Goal: Task Accomplishment & Management: Use online tool/utility

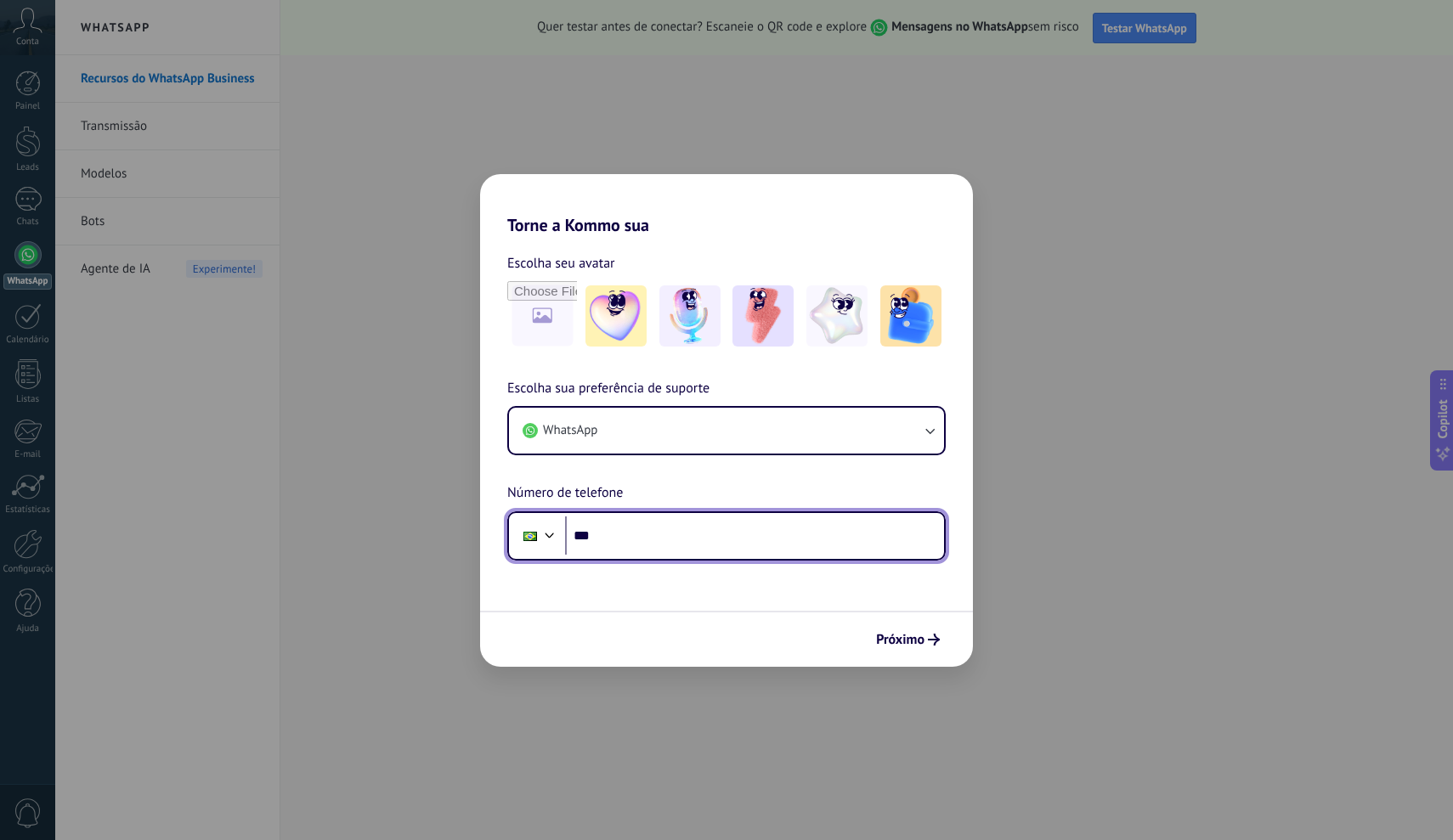
click at [688, 533] on input "***" at bounding box center [755, 536] width 379 height 39
type input "**********"
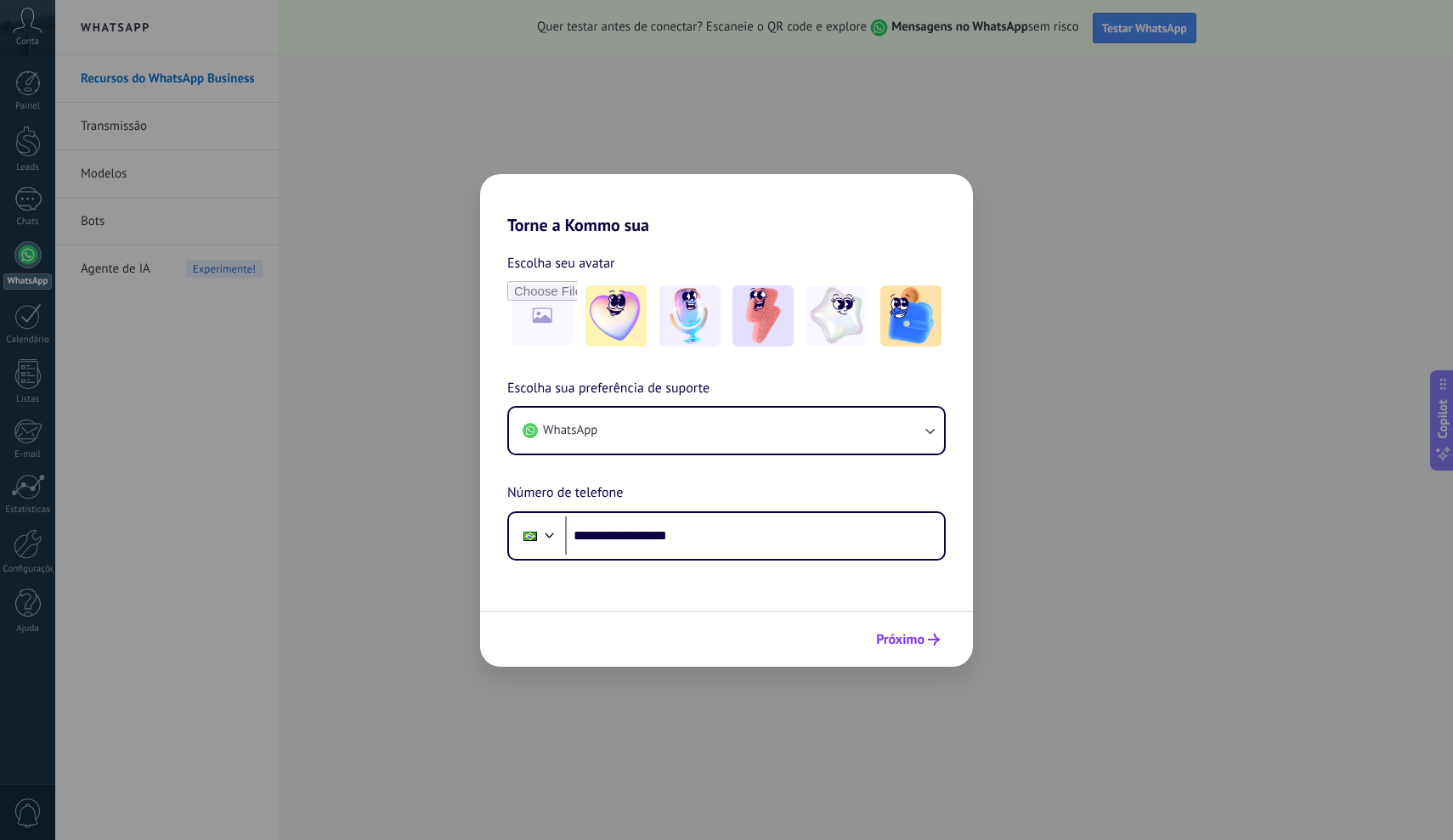
click at [908, 640] on span "Próximo" at bounding box center [900, 640] width 48 height 12
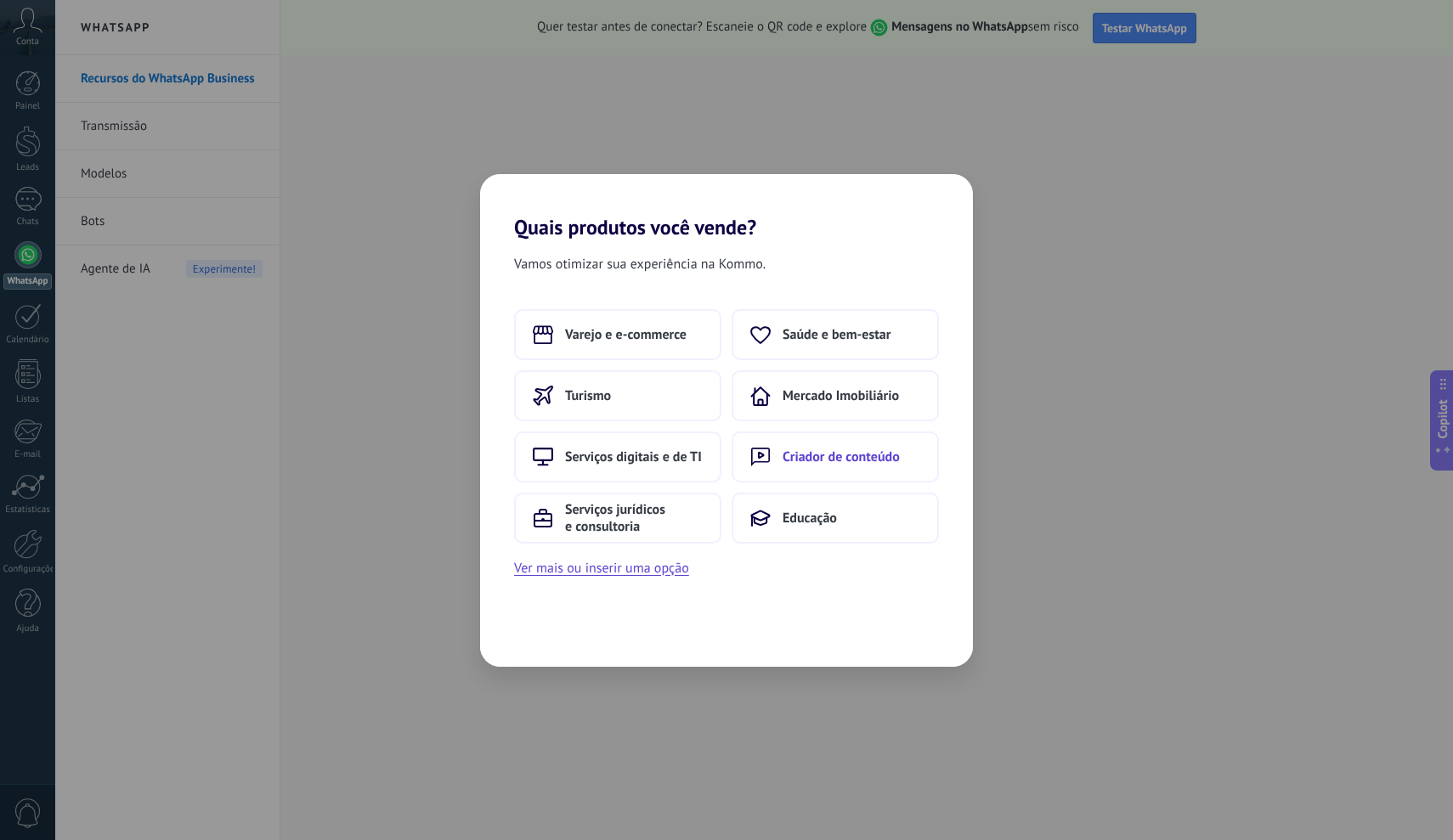
click at [890, 459] on span "Criador de conteúdo" at bounding box center [841, 457] width 117 height 17
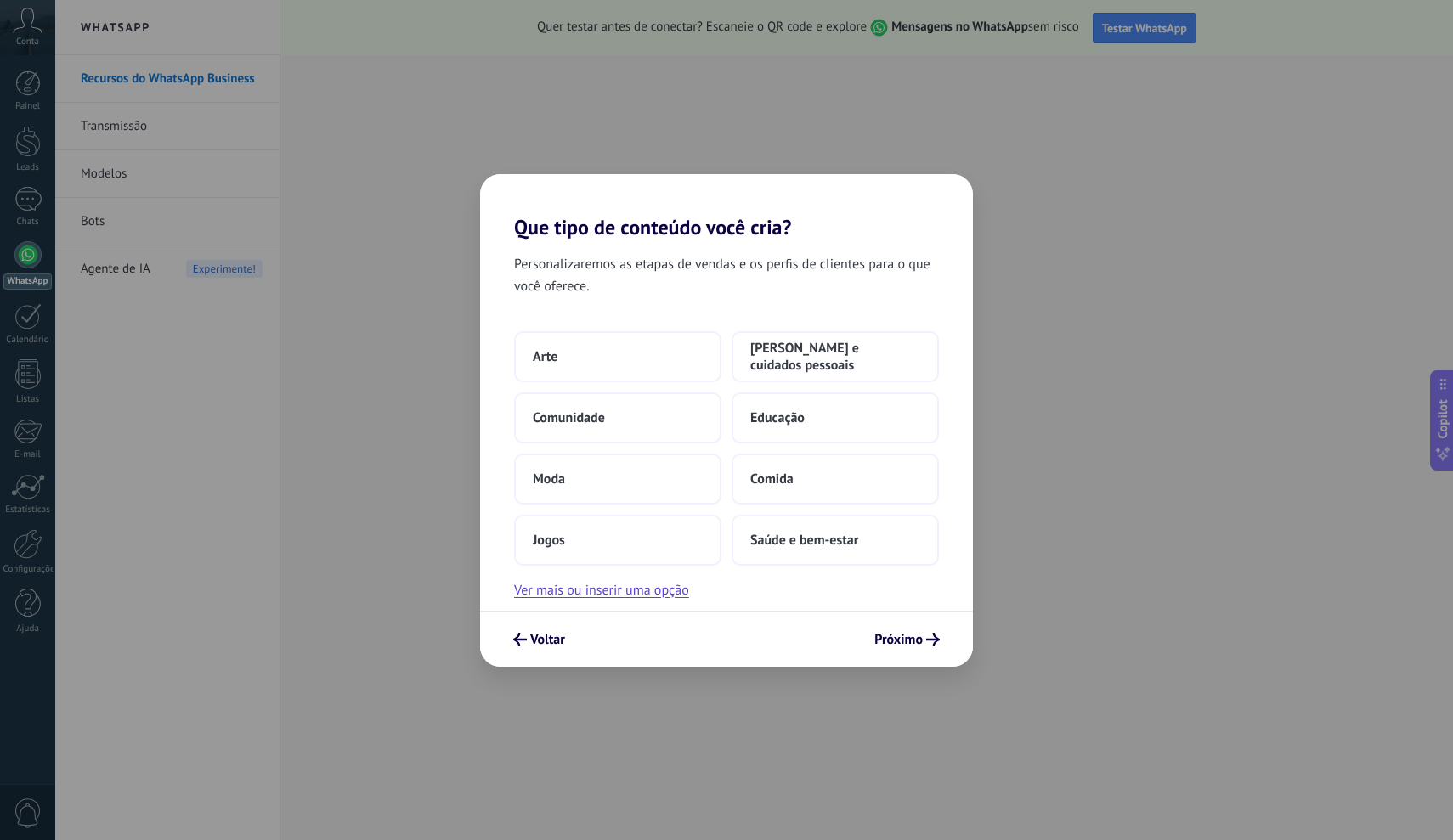
click at [1191, 269] on div "Que tipo de conteúdo você cria? Personalizaremos as etapas de vendas e os perfi…" at bounding box center [726, 420] width 1453 height 840
click at [928, 637] on icon "submit" at bounding box center [933, 640] width 14 height 14
click at [650, 432] on button "Comunidade" at bounding box center [618, 418] width 207 height 51
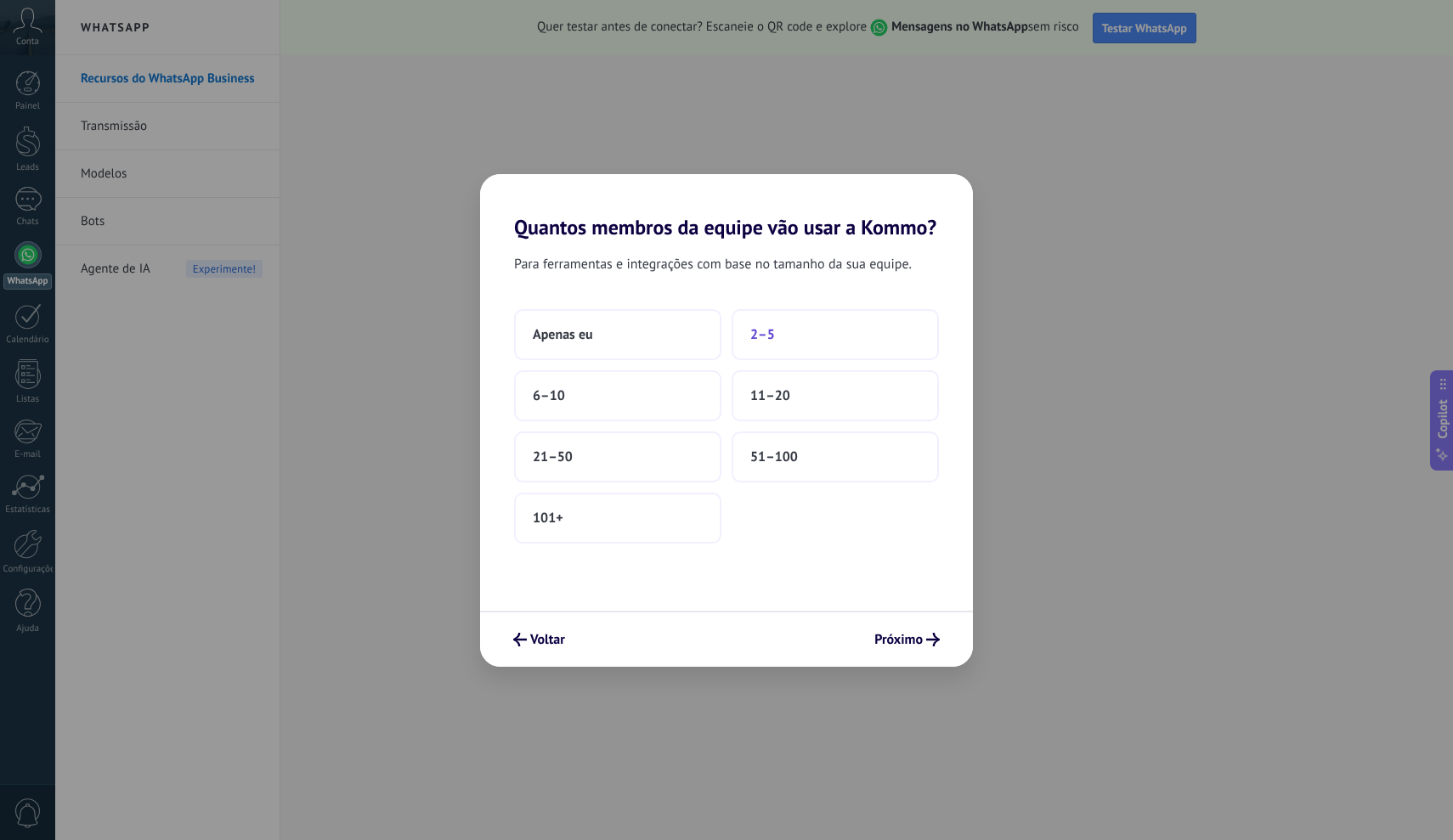
click at [798, 347] on button "2–5" at bounding box center [835, 335] width 207 height 51
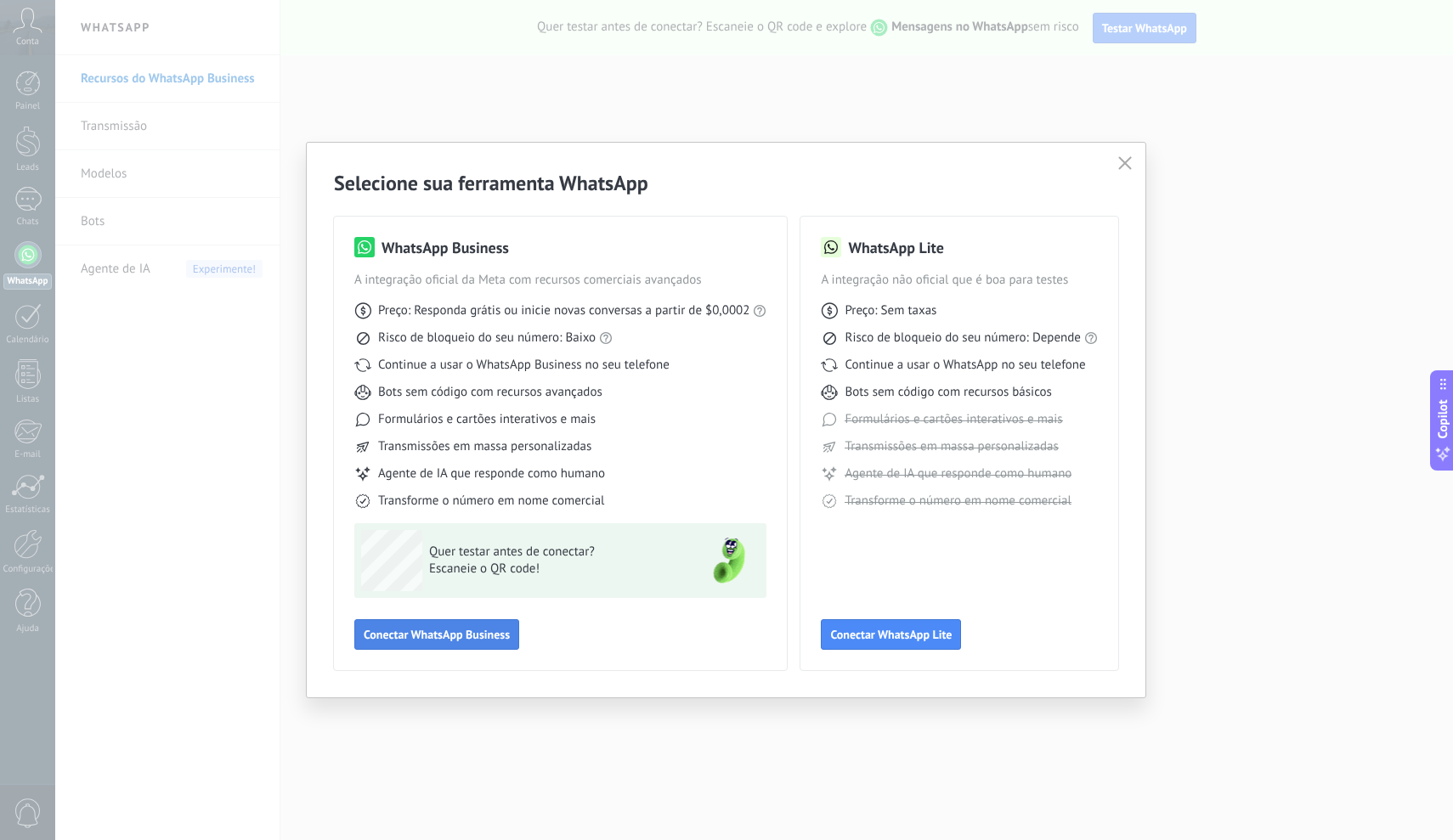
click at [451, 640] on span "Conectar WhatsApp Business" at bounding box center [437, 634] width 146 height 12
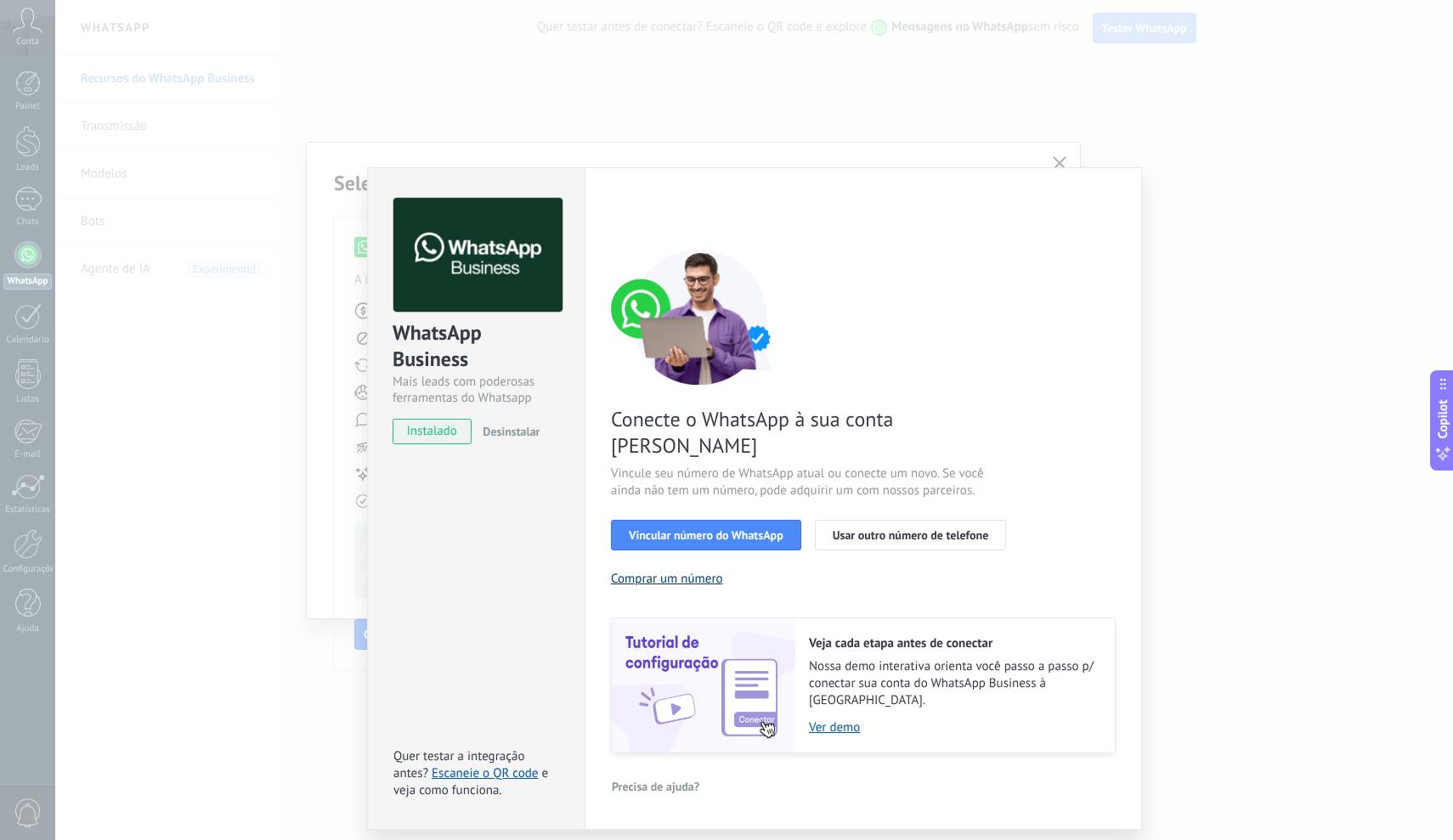
click at [684, 571] on button "Comprar um número" at bounding box center [667, 578] width 112 height 16
click at [1207, 153] on div "WhatsApp Business Mais leads com poderosas ferramentas do Whatsapp instalado De…" at bounding box center [754, 420] width 1398 height 840
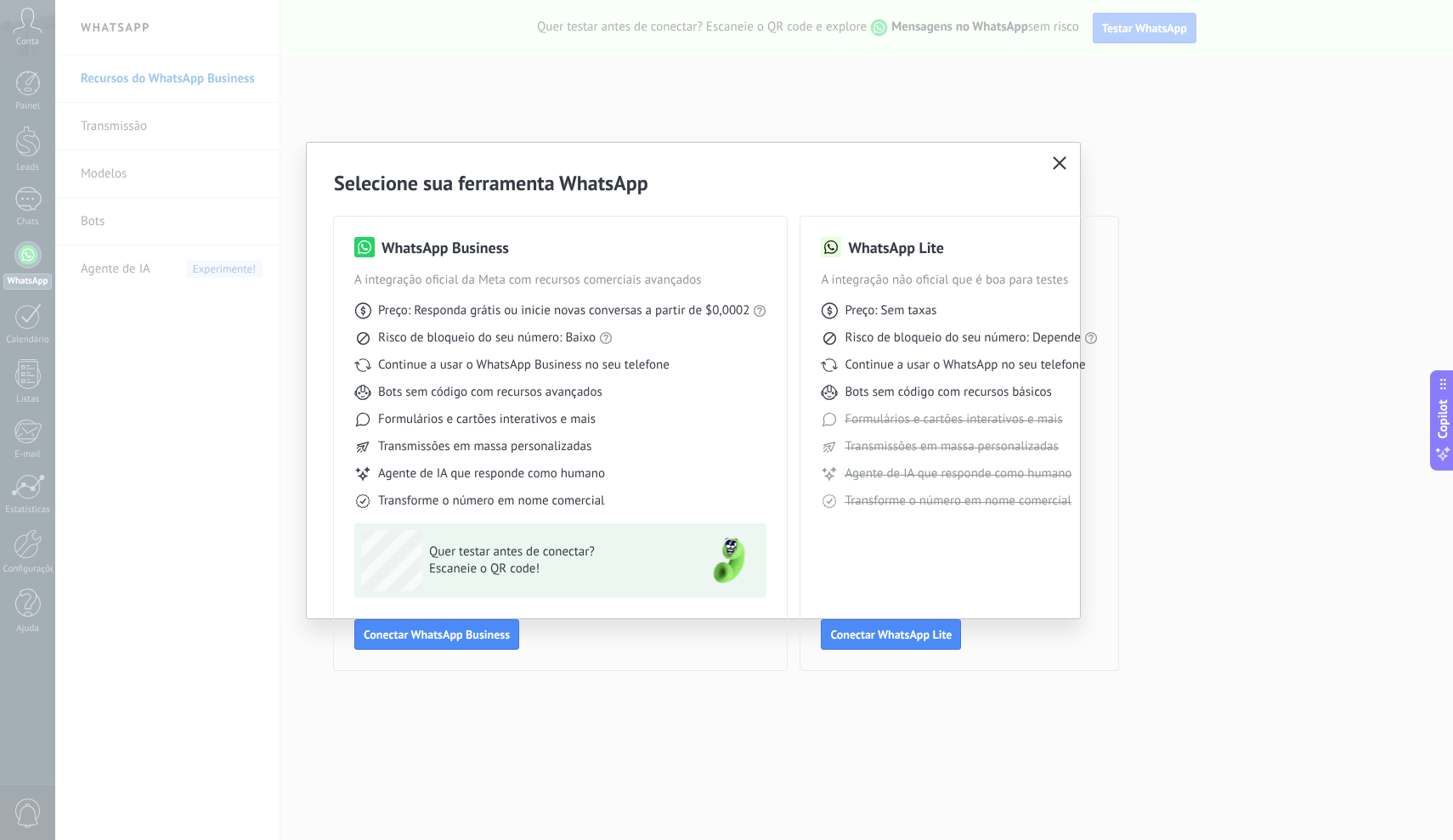
click at [1060, 161] on icon "button" at bounding box center [1060, 163] width 14 height 14
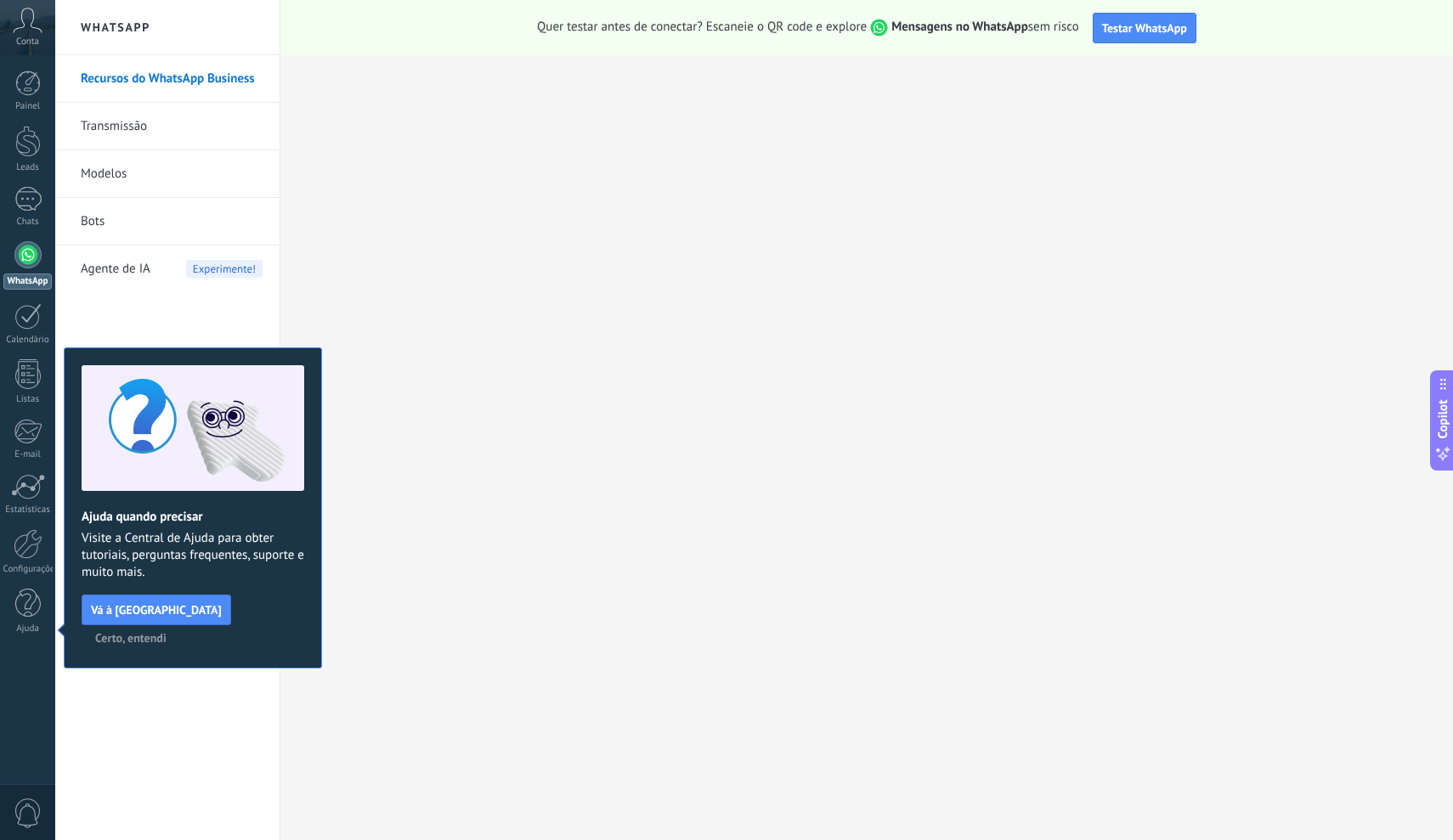
click at [167, 632] on span "Certo, entendi" at bounding box center [131, 638] width 71 height 12
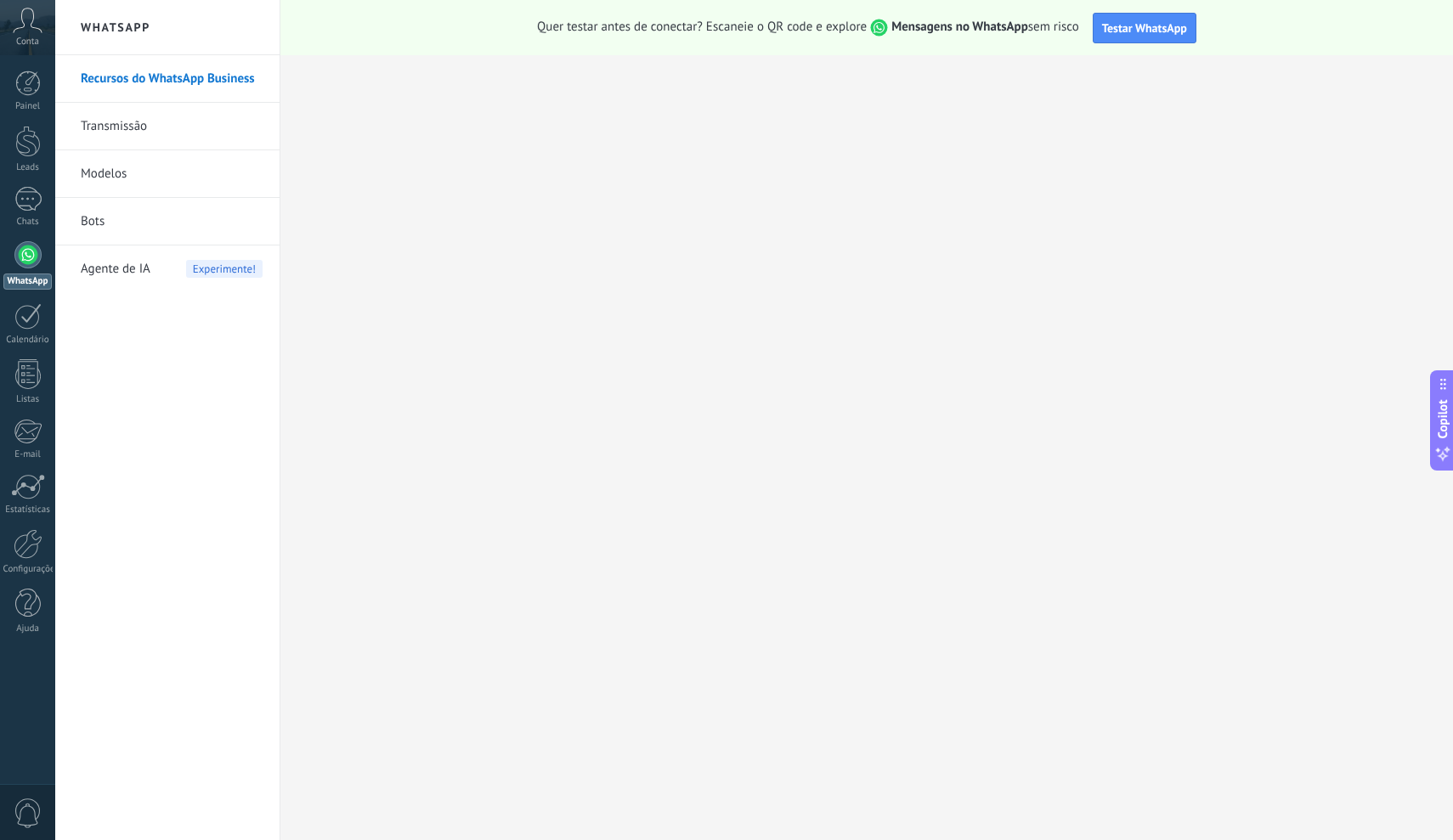
click at [190, 85] on link "Recursos do WhatsApp Business" at bounding box center [172, 79] width 182 height 48
click at [189, 78] on link "Recursos do WhatsApp Business" at bounding box center [172, 79] width 182 height 48
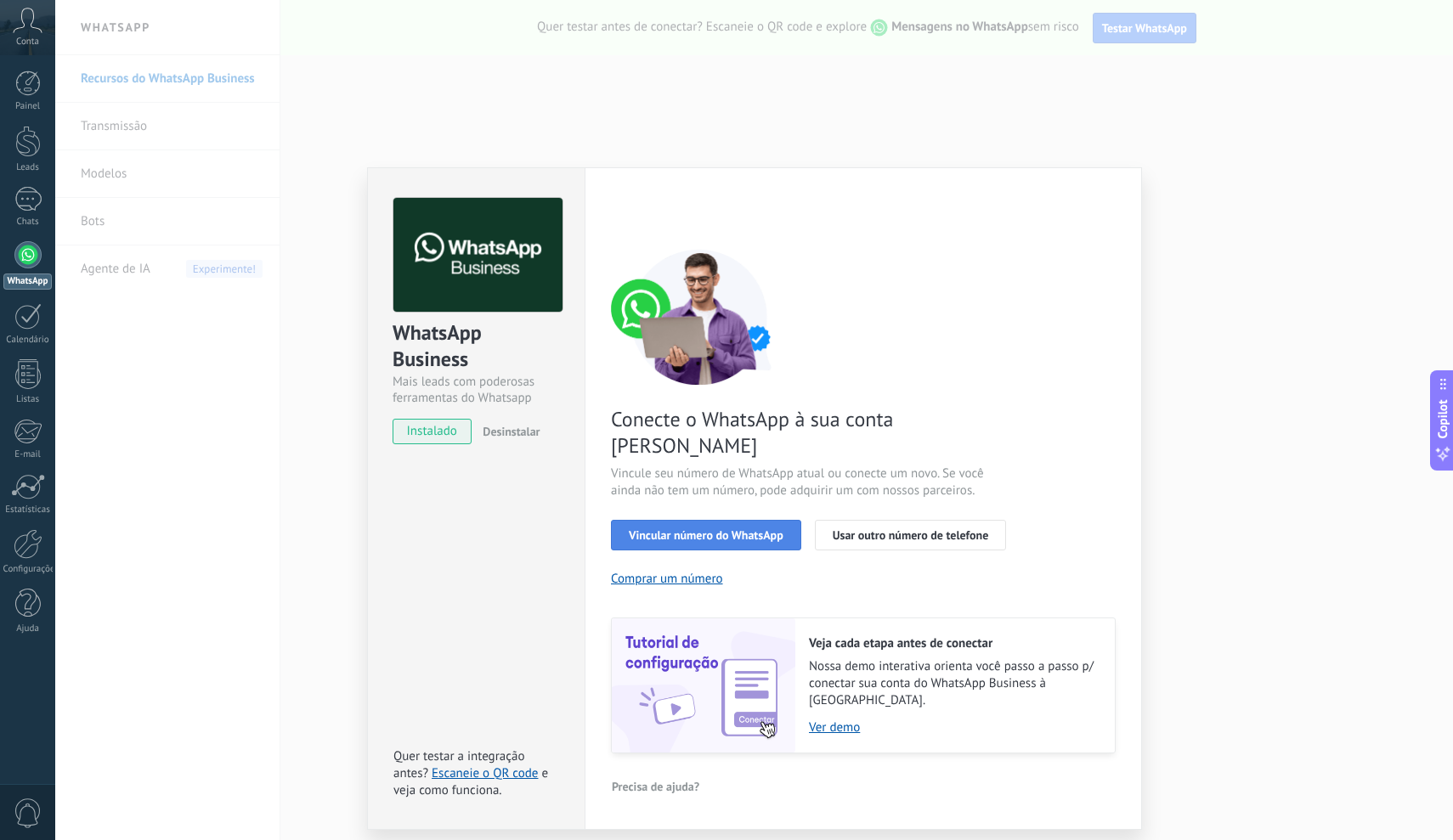
click at [773, 529] on span "Vincular número do WhatsApp" at bounding box center [706, 535] width 155 height 12
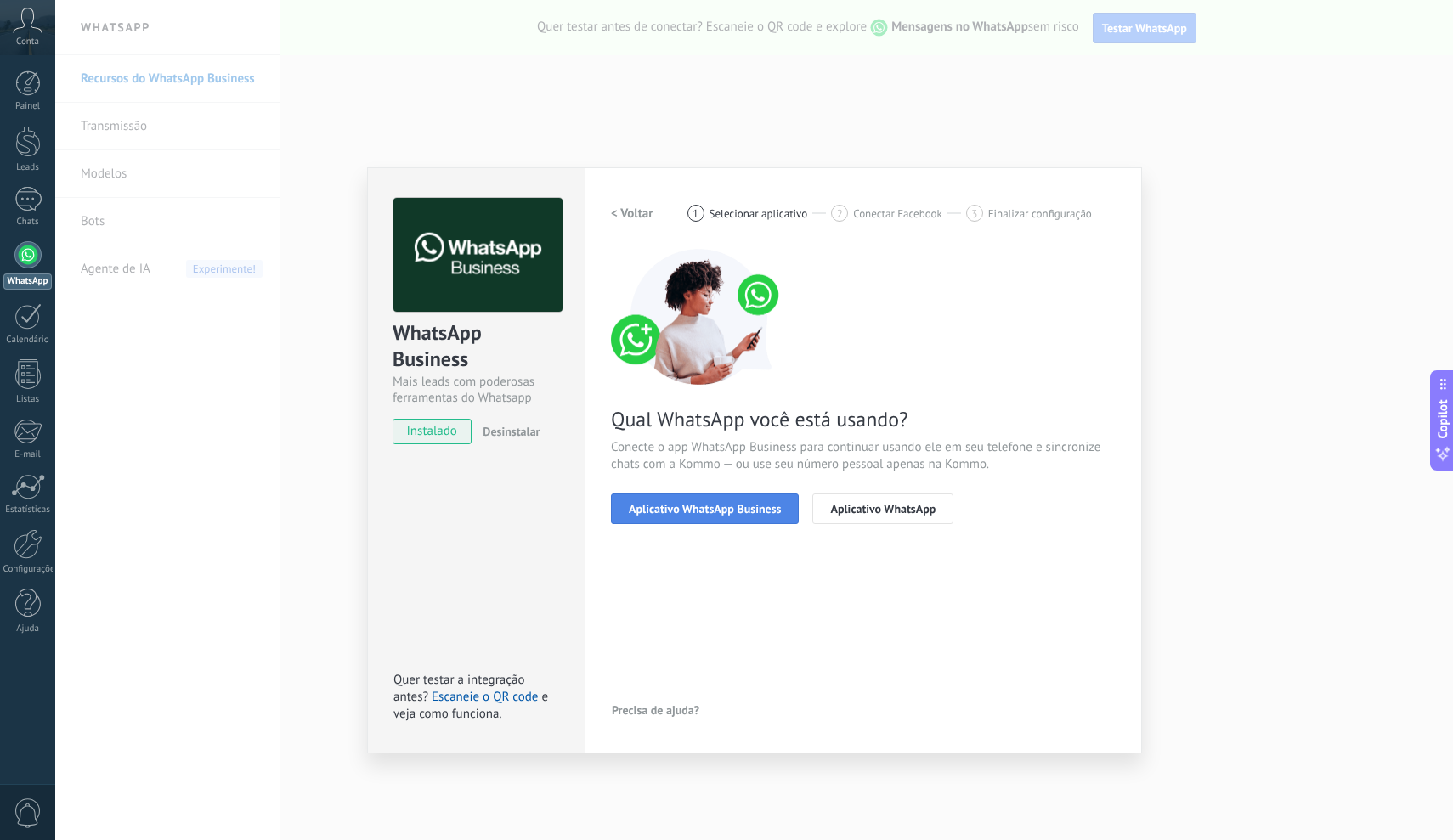
click at [762, 505] on span "Aplicativo WhatsApp Business" at bounding box center [704, 509] width 152 height 12
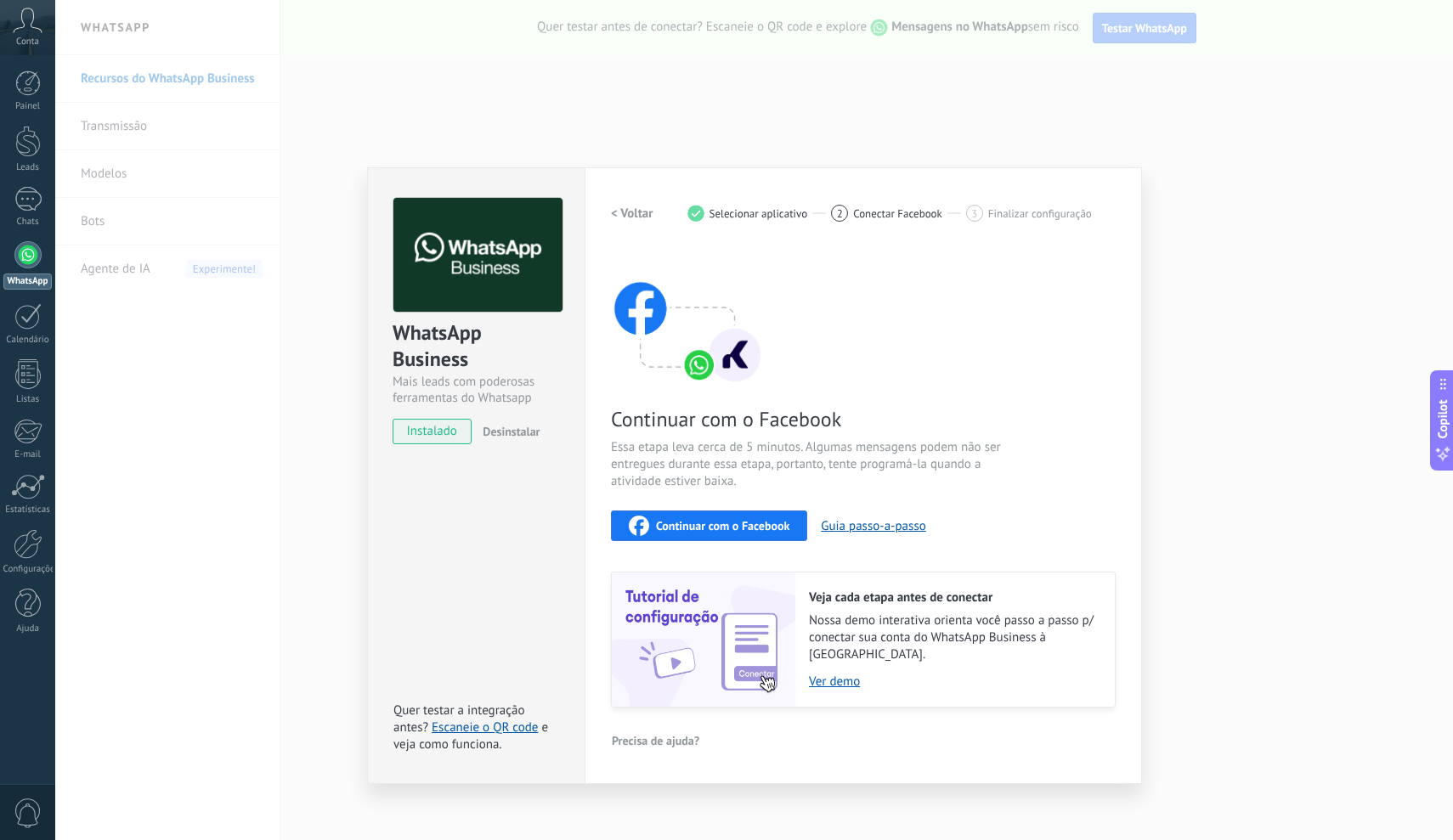
click at [770, 525] on span "Continuar com o Facebook" at bounding box center [722, 526] width 133 height 12
click at [737, 531] on span "Continuar com o Facebook" at bounding box center [722, 526] width 133 height 12
click at [834, 215] on div "2" at bounding box center [840, 213] width 17 height 17
click at [425, 122] on div "WhatsApp Business Mais leads com poderosas ferramentas do Whatsapp instalado De…" at bounding box center [754, 420] width 1398 height 840
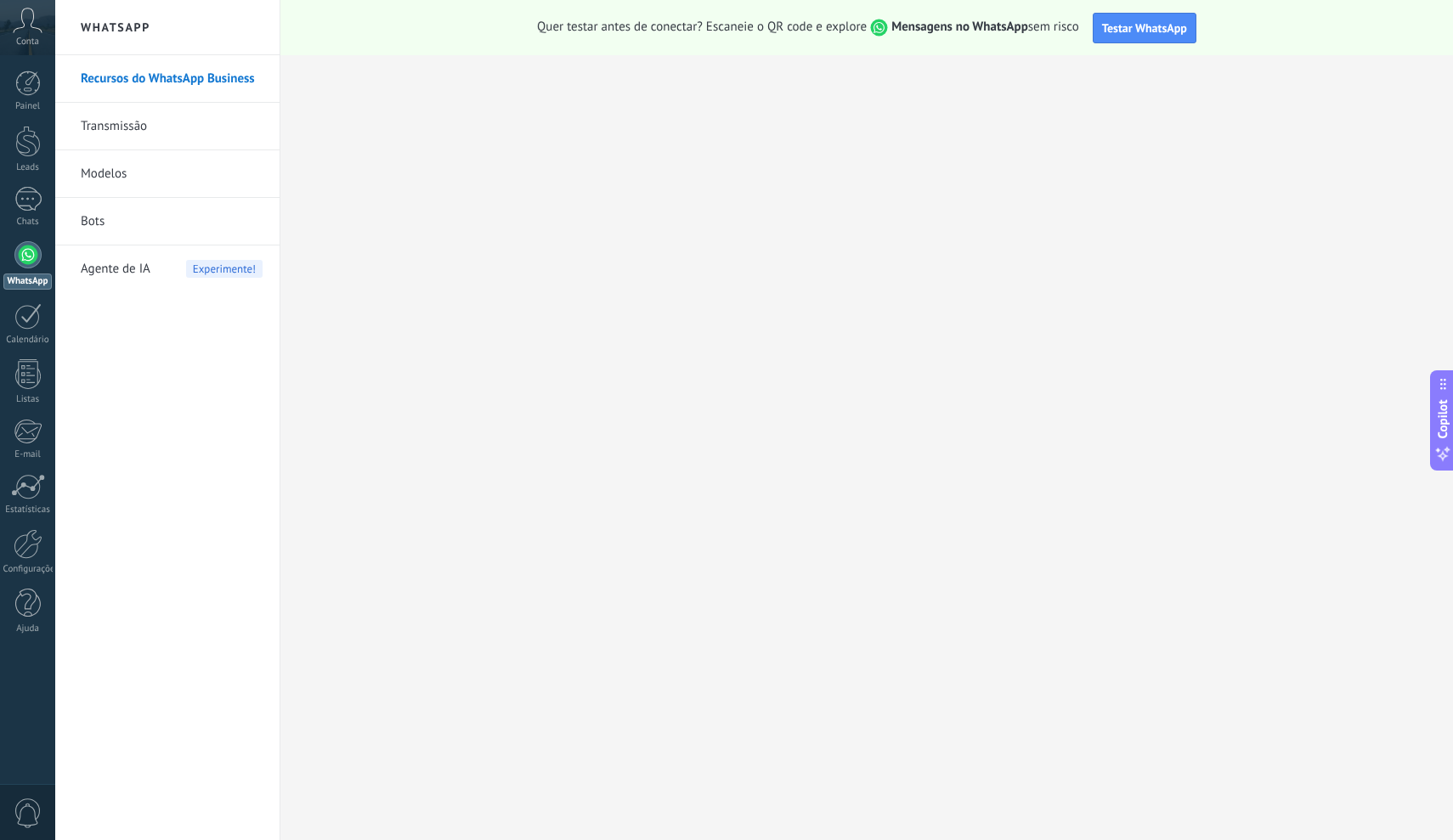
click at [984, 7] on div "Quer testar antes de conectar? Escaneie o QR code e explore Mensagens no WhatsA…" at bounding box center [867, 27] width 1173 height 55
